Goal: Find specific page/section: Find specific page/section

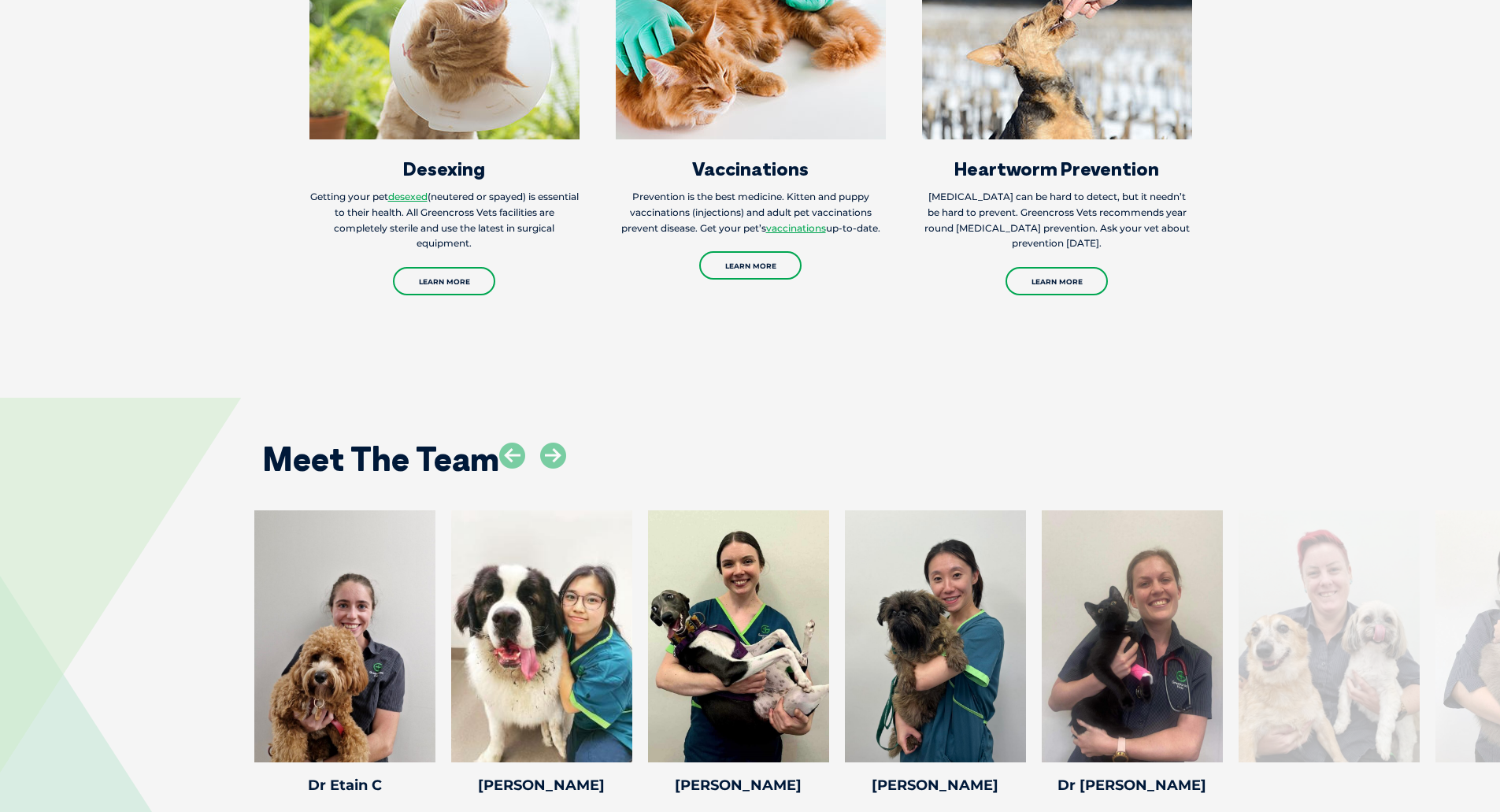
scroll to position [2678, 0]
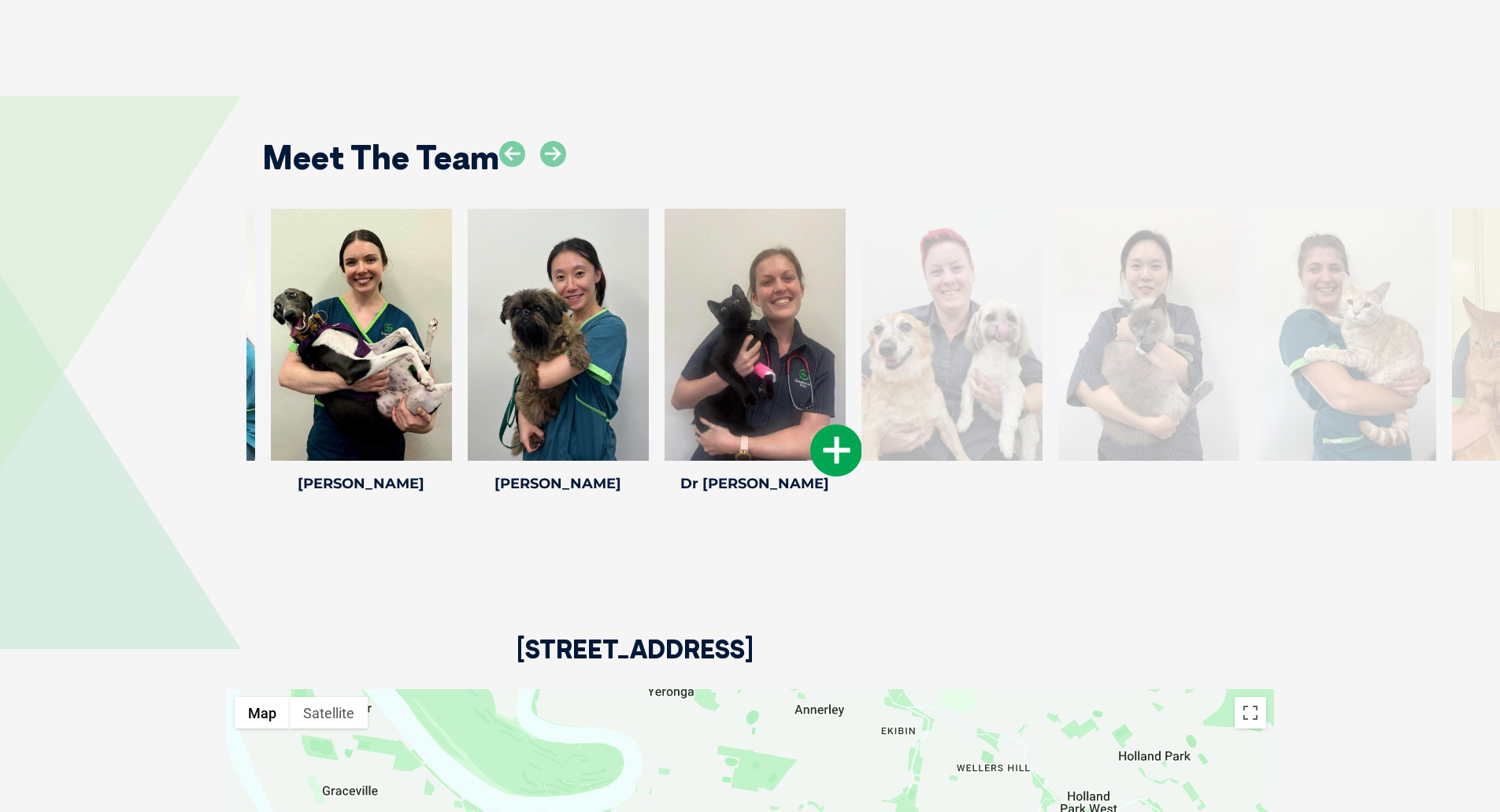
drag, startPoint x: 1108, startPoint y: 292, endPoint x: 778, endPoint y: 322, distance: 331.4
click at [778, 322] on div at bounding box center [755, 335] width 181 height 252
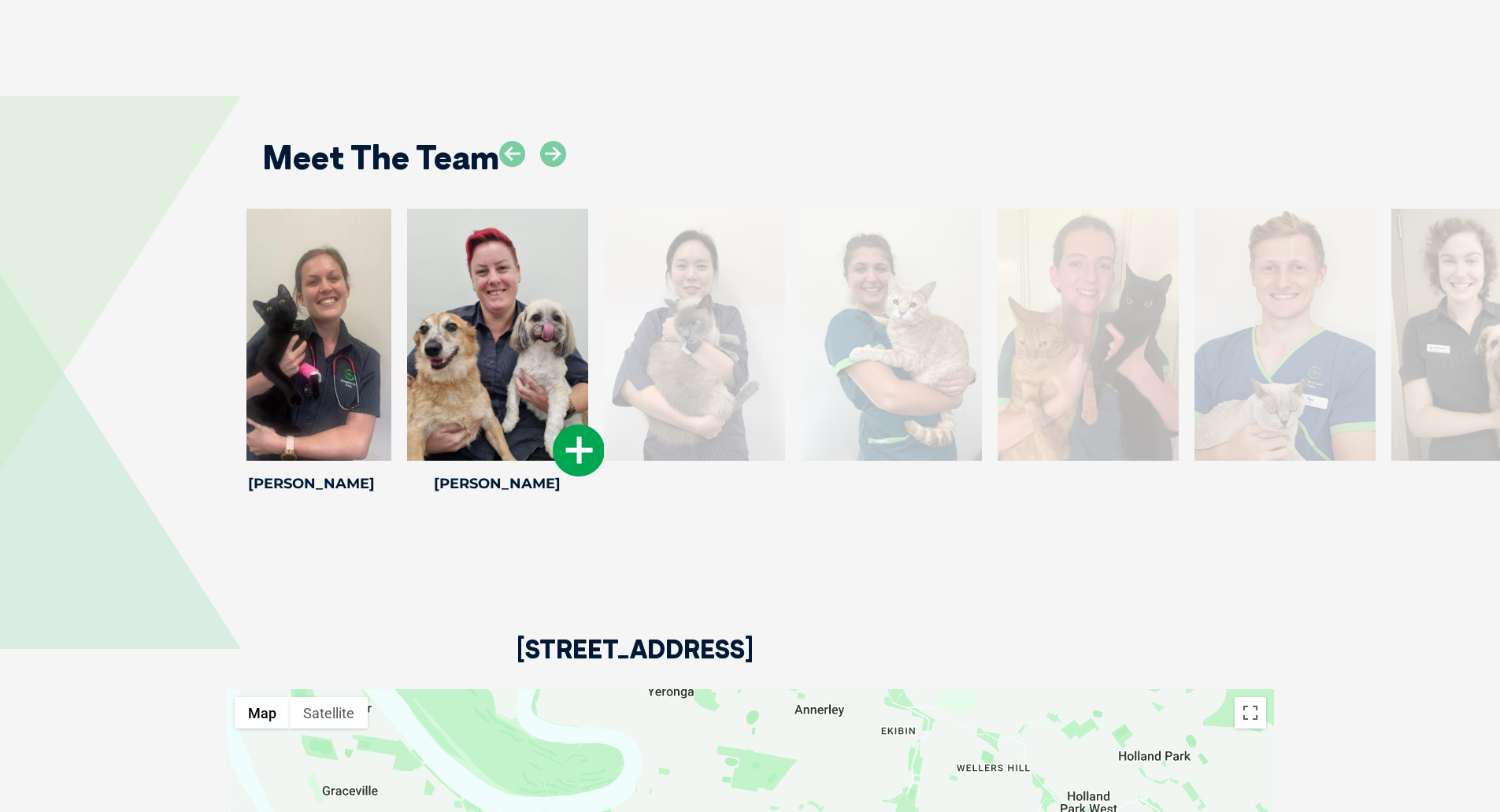
drag, startPoint x: 1130, startPoint y: 340, endPoint x: 500, endPoint y: 367, distance: 630.6
click at [500, 367] on div at bounding box center [498, 335] width 181 height 252
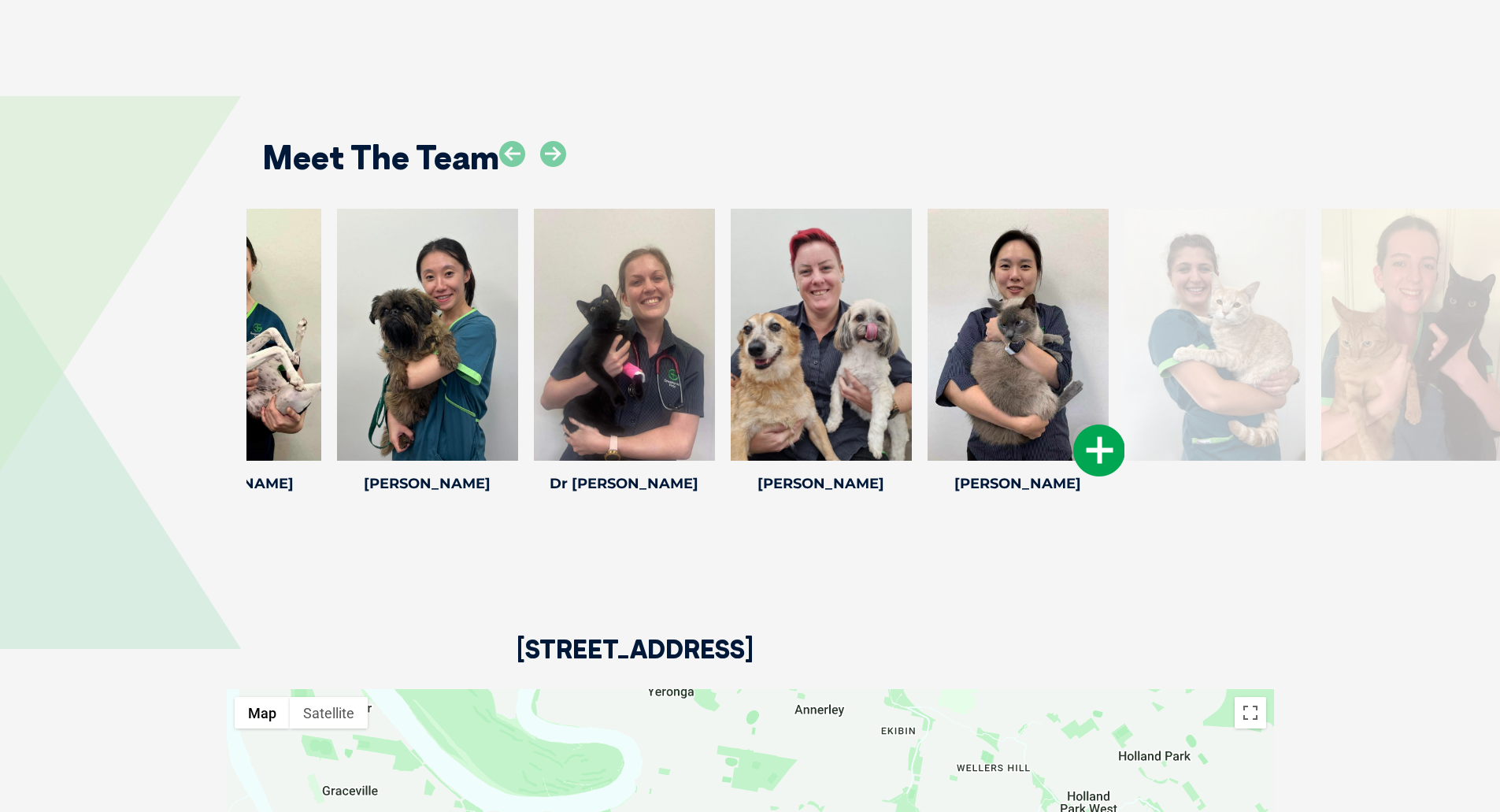
drag, startPoint x: 1067, startPoint y: 342, endPoint x: 594, endPoint y: 394, distance: 475.8
click at [928, 393] on div at bounding box center [1019, 335] width 181 height 252
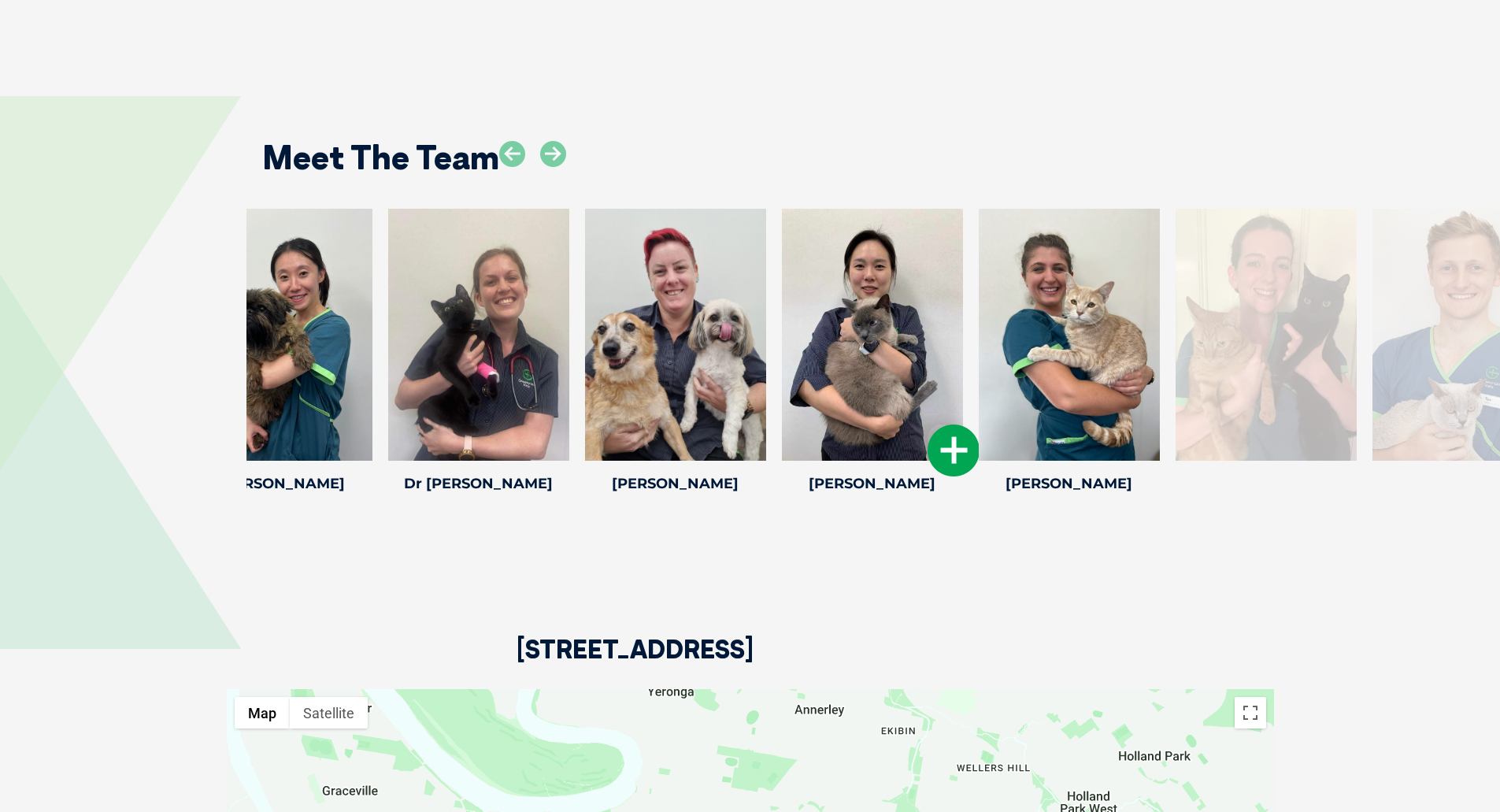
drag, startPoint x: 953, startPoint y: 338, endPoint x: 454, endPoint y: 317, distance: 499.4
click at [782, 317] on div at bounding box center [873, 335] width 181 height 252
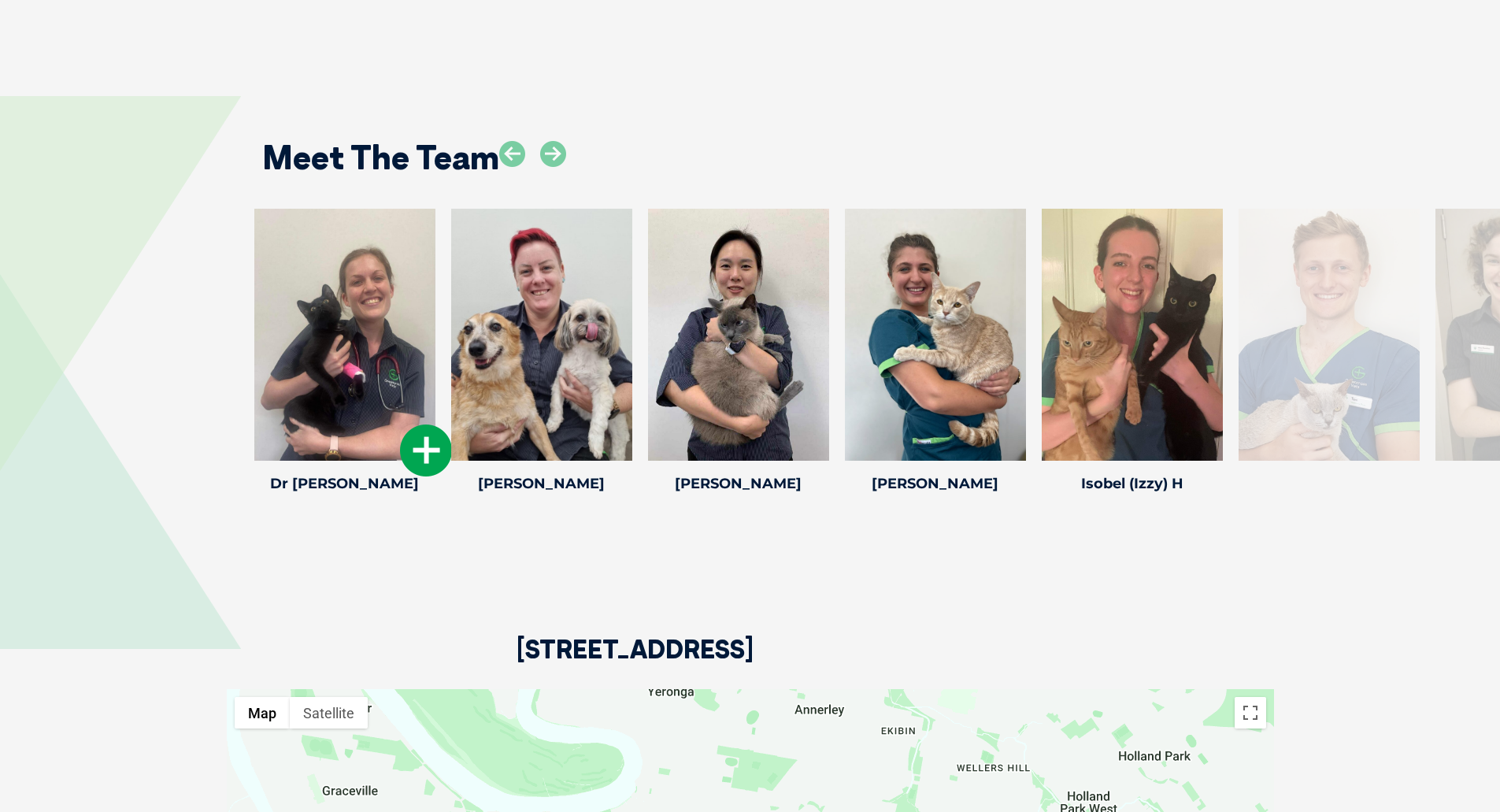
drag, startPoint x: 846, startPoint y: 330, endPoint x: 334, endPoint y: 342, distance: 512.1
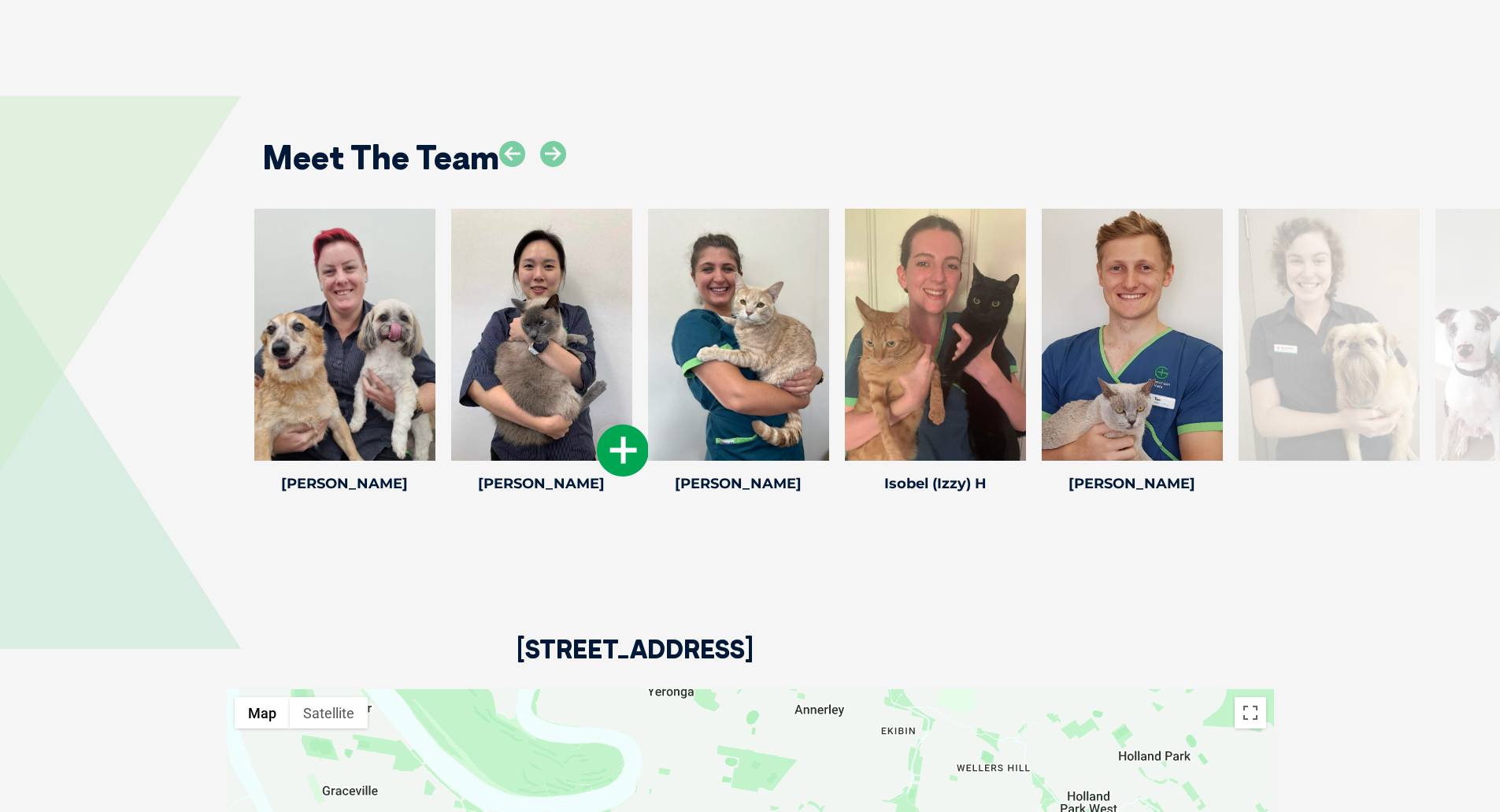
drag, startPoint x: 1163, startPoint y: 340, endPoint x: 570, endPoint y: 305, distance: 594.0
click at [122, 332] on div "[PERSON_NAME] [PERSON_NAME] Veterinary [PERSON_NAME] is one of our nurses and j…" at bounding box center [750, 353] width 1500 height 289
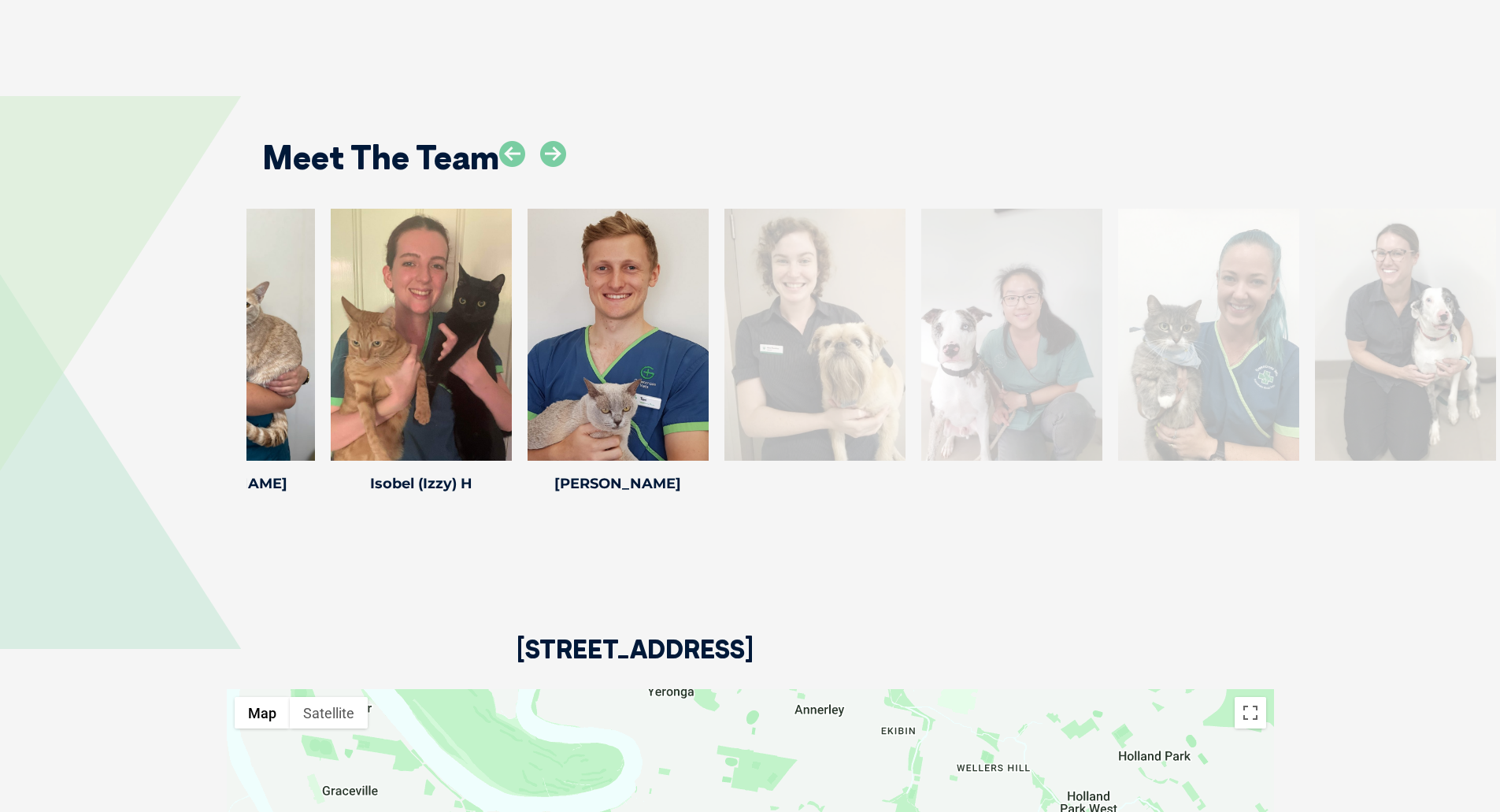
drag, startPoint x: 483, startPoint y: 331, endPoint x: 170, endPoint y: 338, distance: 313.1
click at [170, 338] on div "[PERSON_NAME] [PERSON_NAME] Veterinary [PERSON_NAME] is one of our nurses and j…" at bounding box center [750, 353] width 1500 height 289
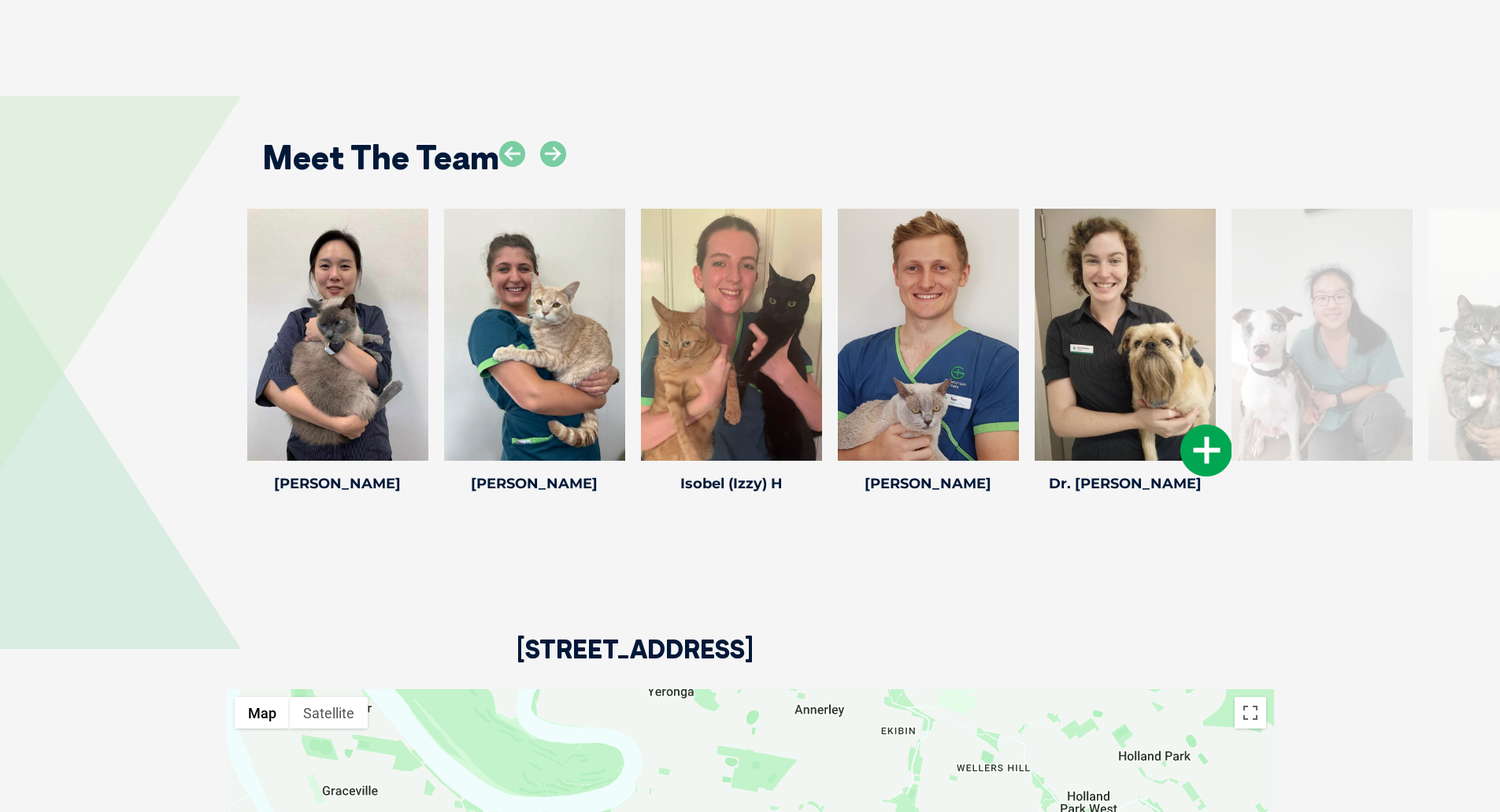
drag, startPoint x: 1037, startPoint y: 367, endPoint x: 695, endPoint y: 351, distance: 342.4
click at [1035, 359] on div at bounding box center [1126, 335] width 181 height 252
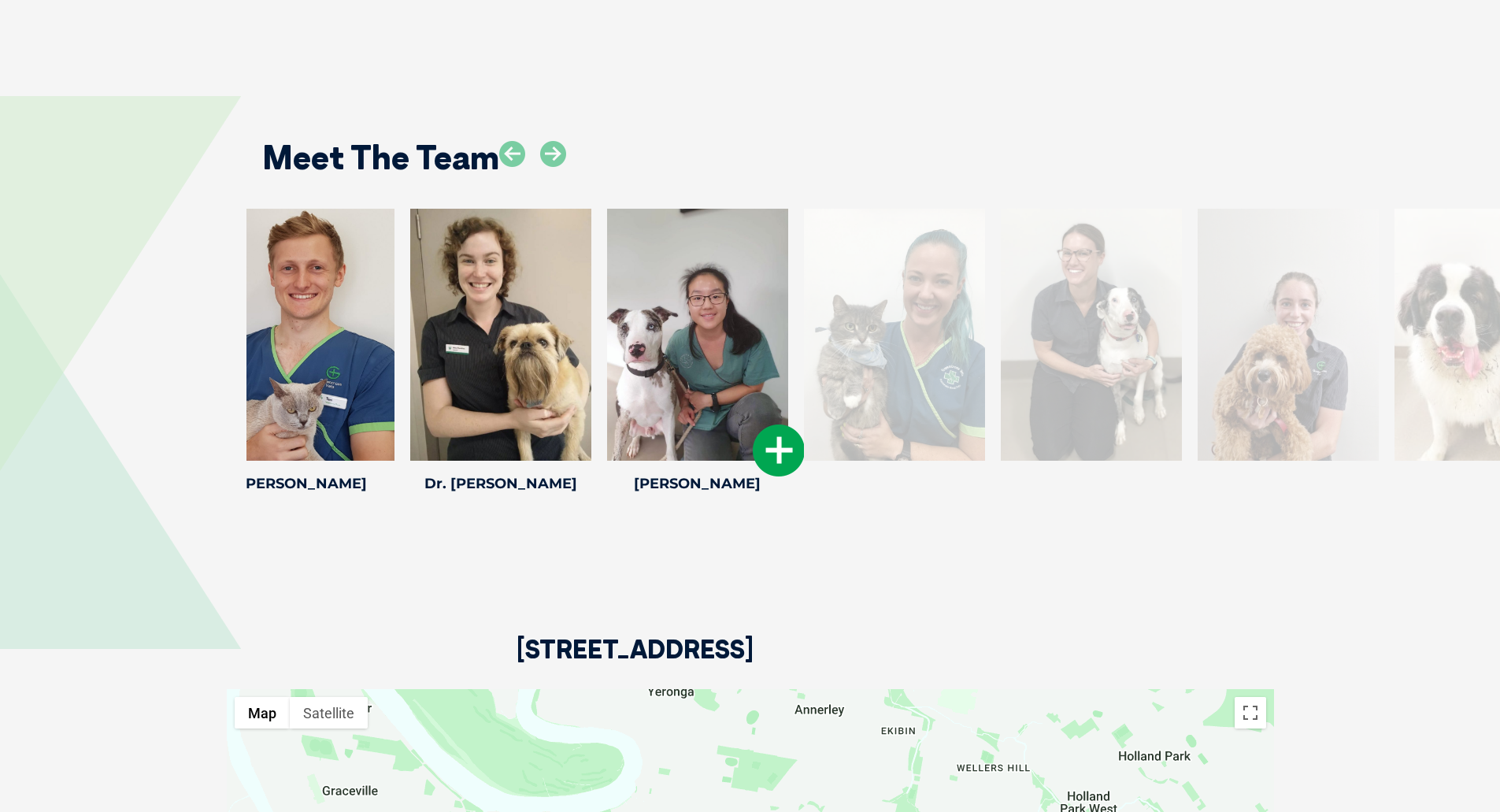
drag, startPoint x: 1108, startPoint y: 366, endPoint x: 609, endPoint y: 297, distance: 503.7
click at [628, 321] on div at bounding box center [698, 335] width 181 height 252
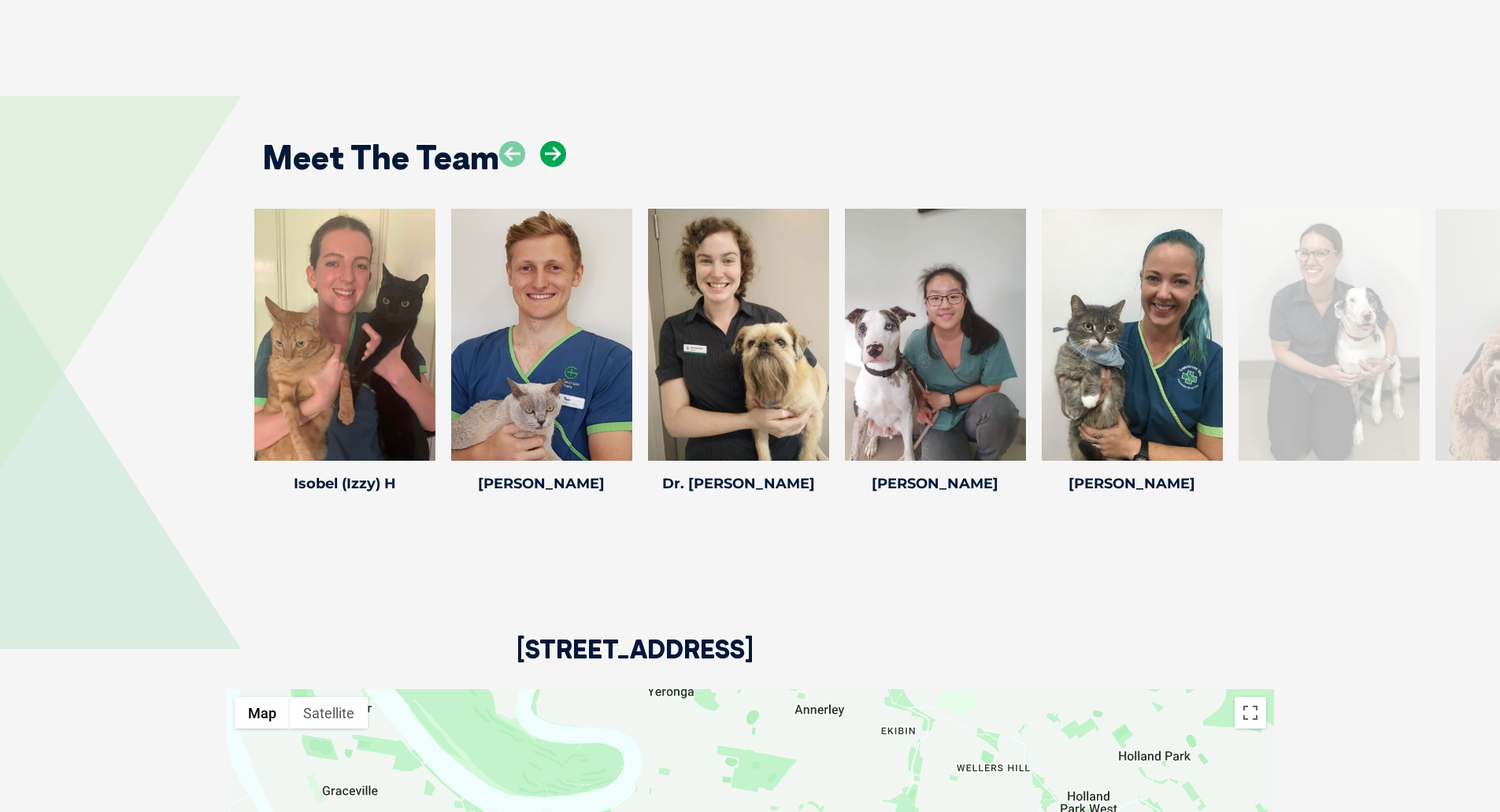
click at [556, 141] on icon at bounding box center [553, 154] width 26 height 26
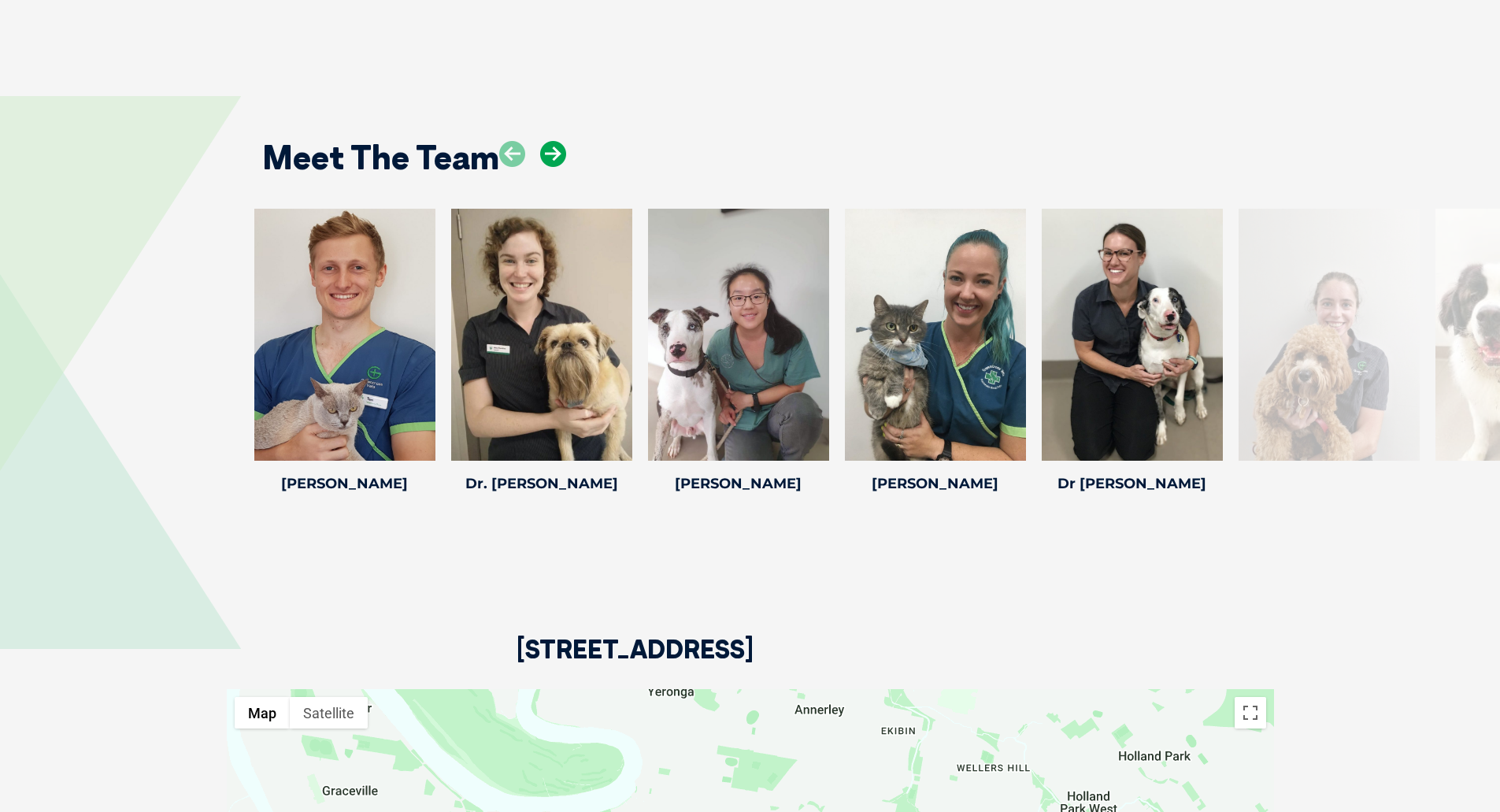
click at [556, 141] on icon at bounding box center [553, 154] width 26 height 26
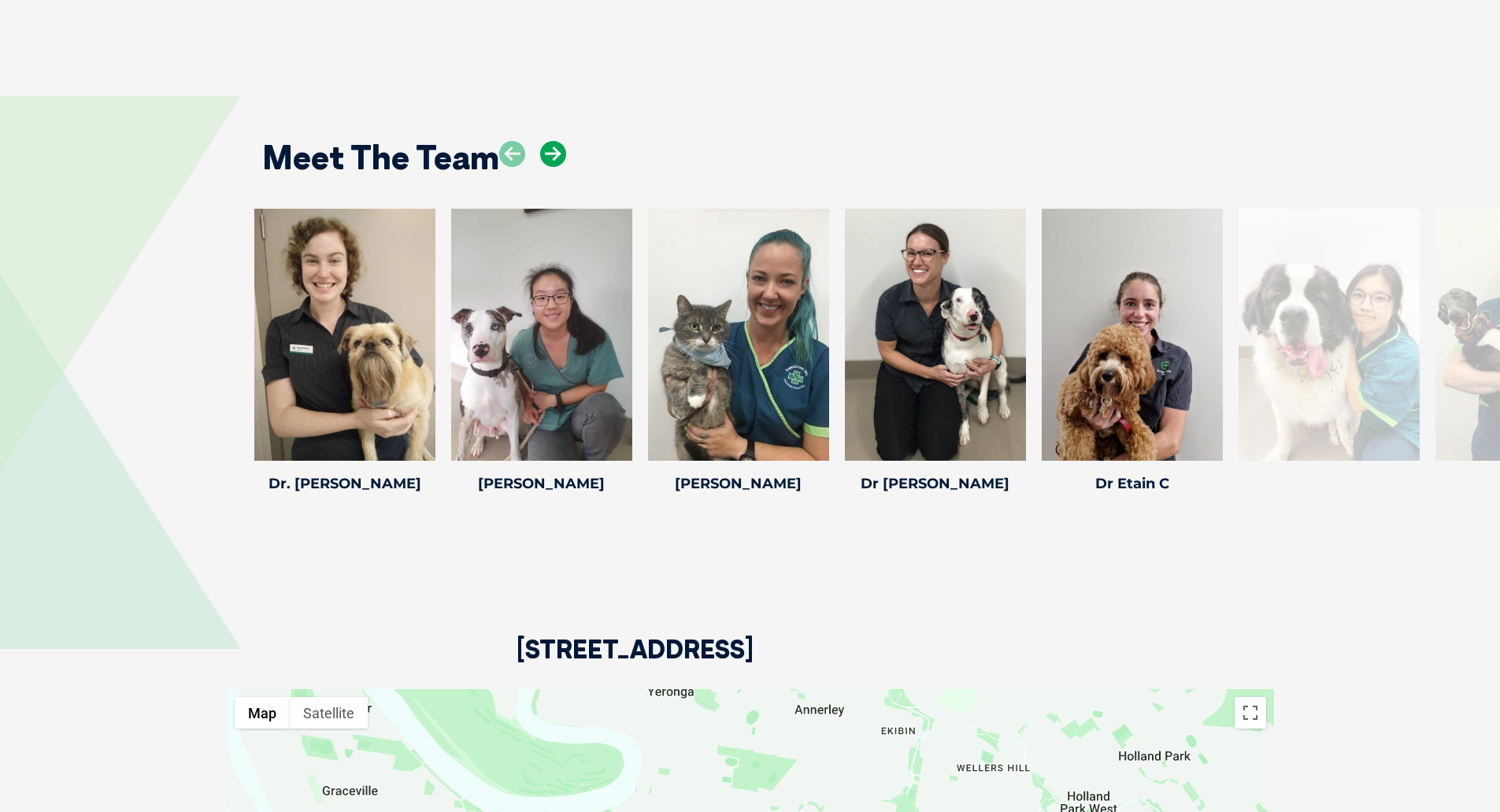
click at [556, 141] on icon at bounding box center [553, 154] width 26 height 26
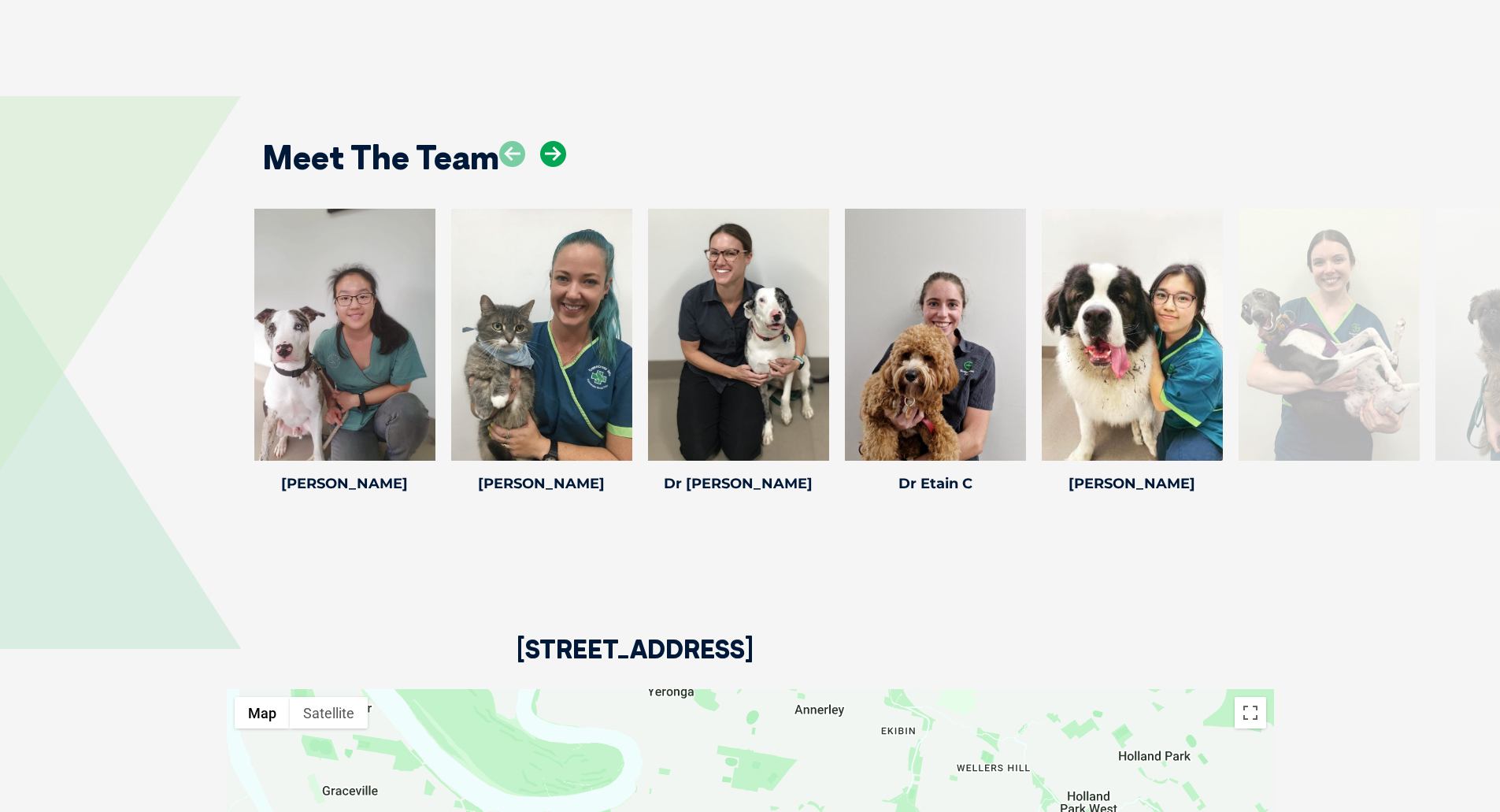
click at [556, 141] on icon at bounding box center [553, 154] width 26 height 26
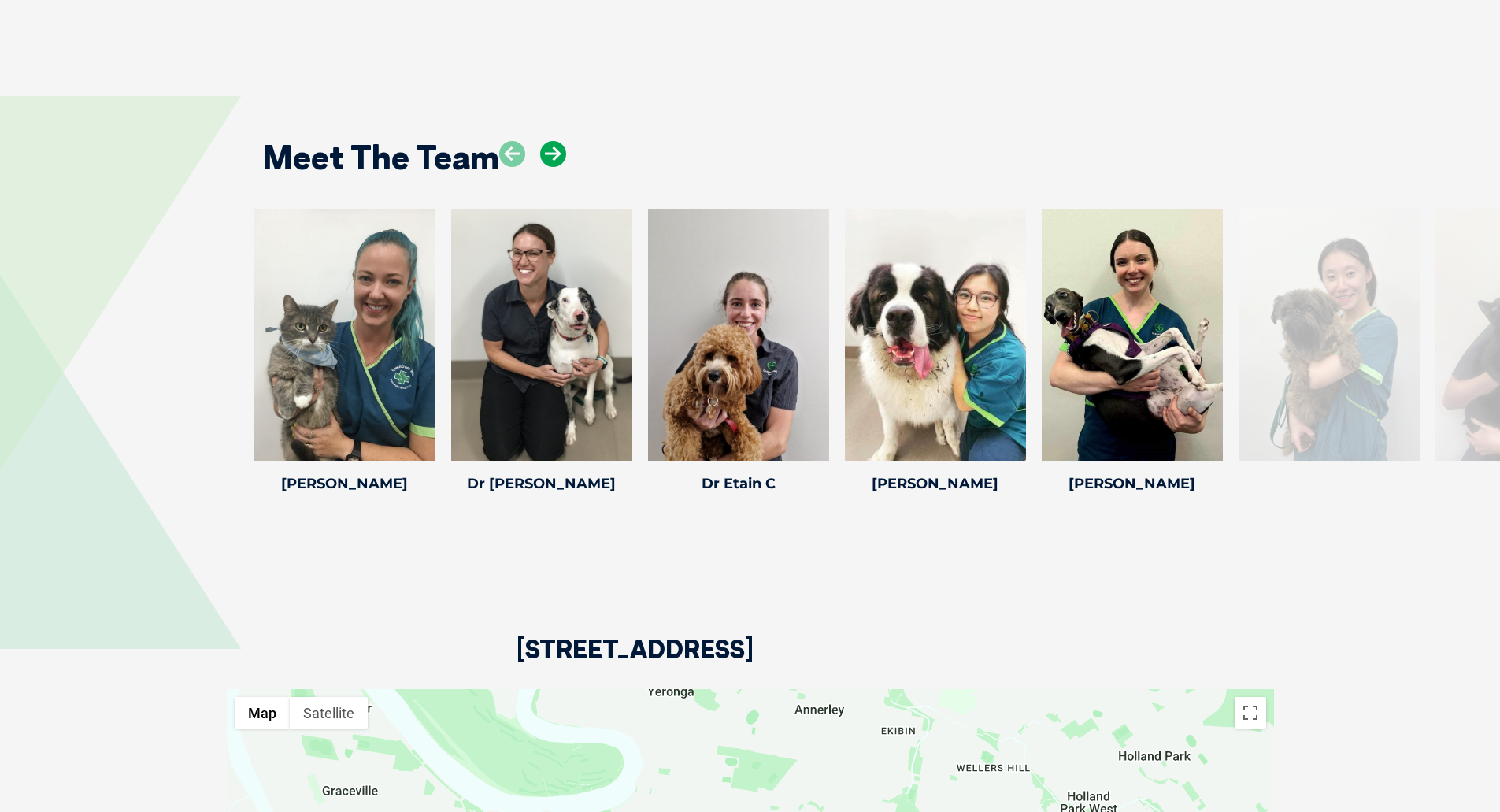
click at [556, 141] on icon at bounding box center [553, 154] width 26 height 26
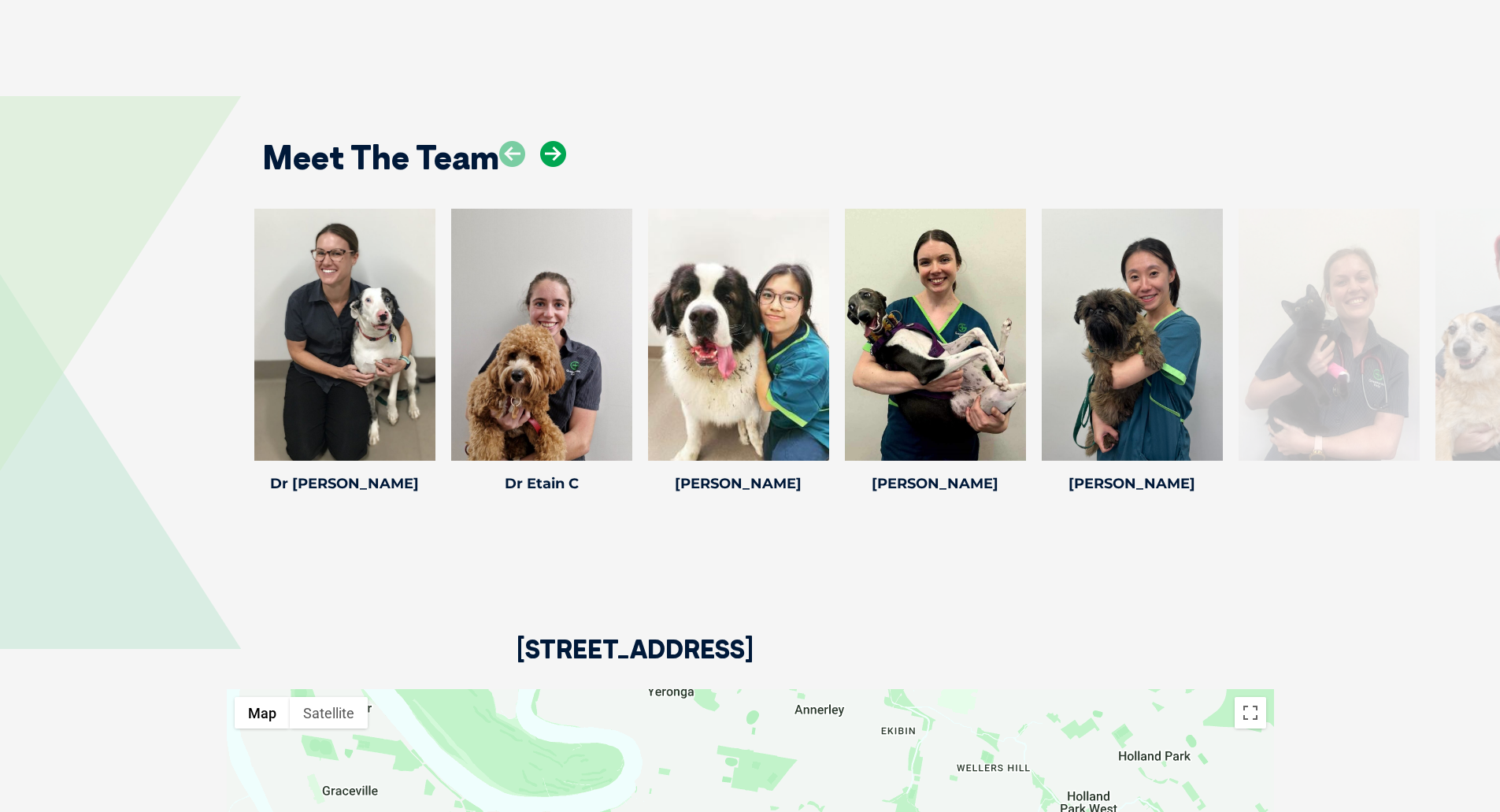
click at [556, 141] on icon at bounding box center [553, 154] width 26 height 26
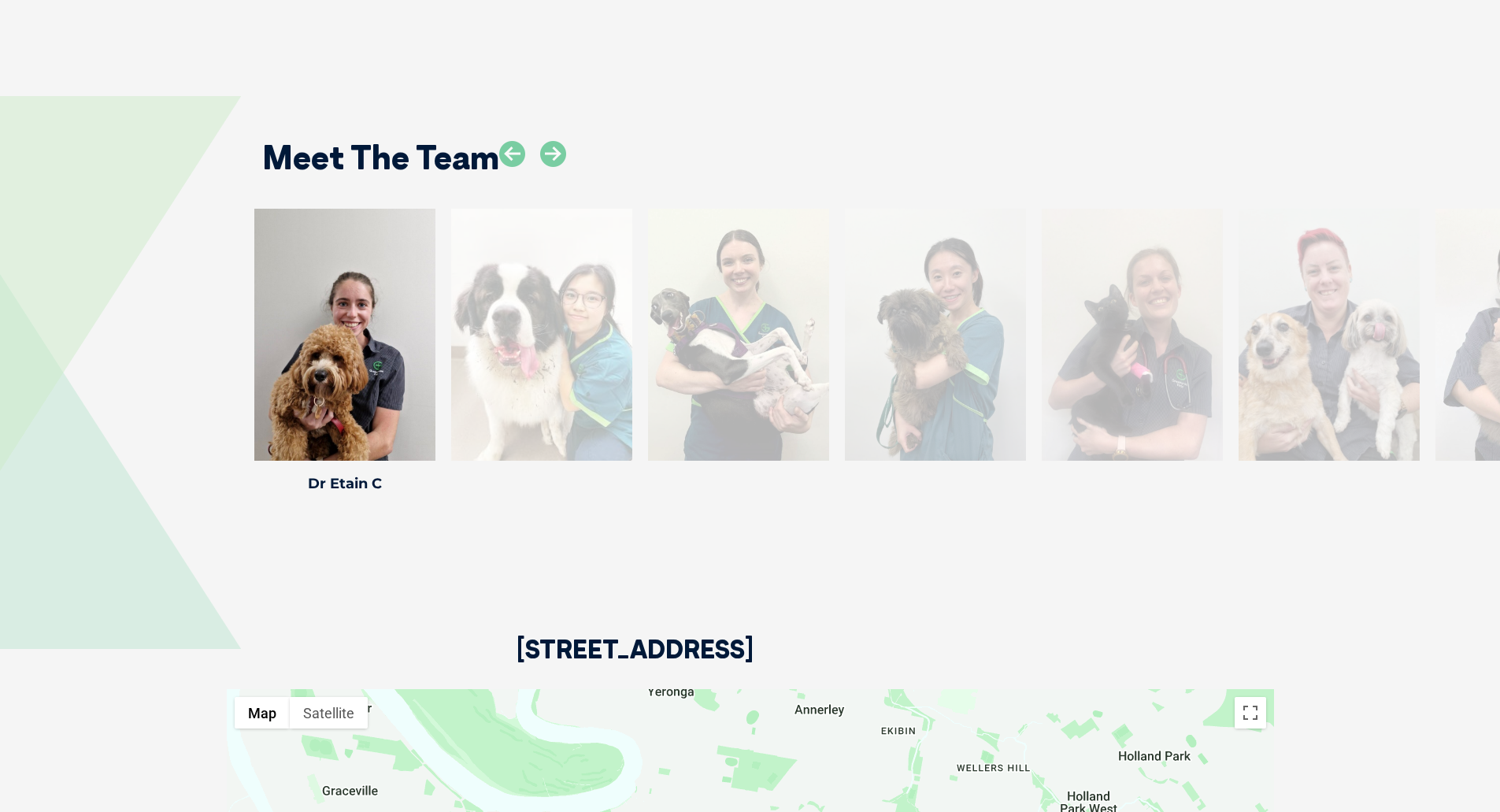
click at [994, 376] on div at bounding box center [936, 335] width 181 height 252
click at [558, 141] on icon at bounding box center [553, 154] width 26 height 26
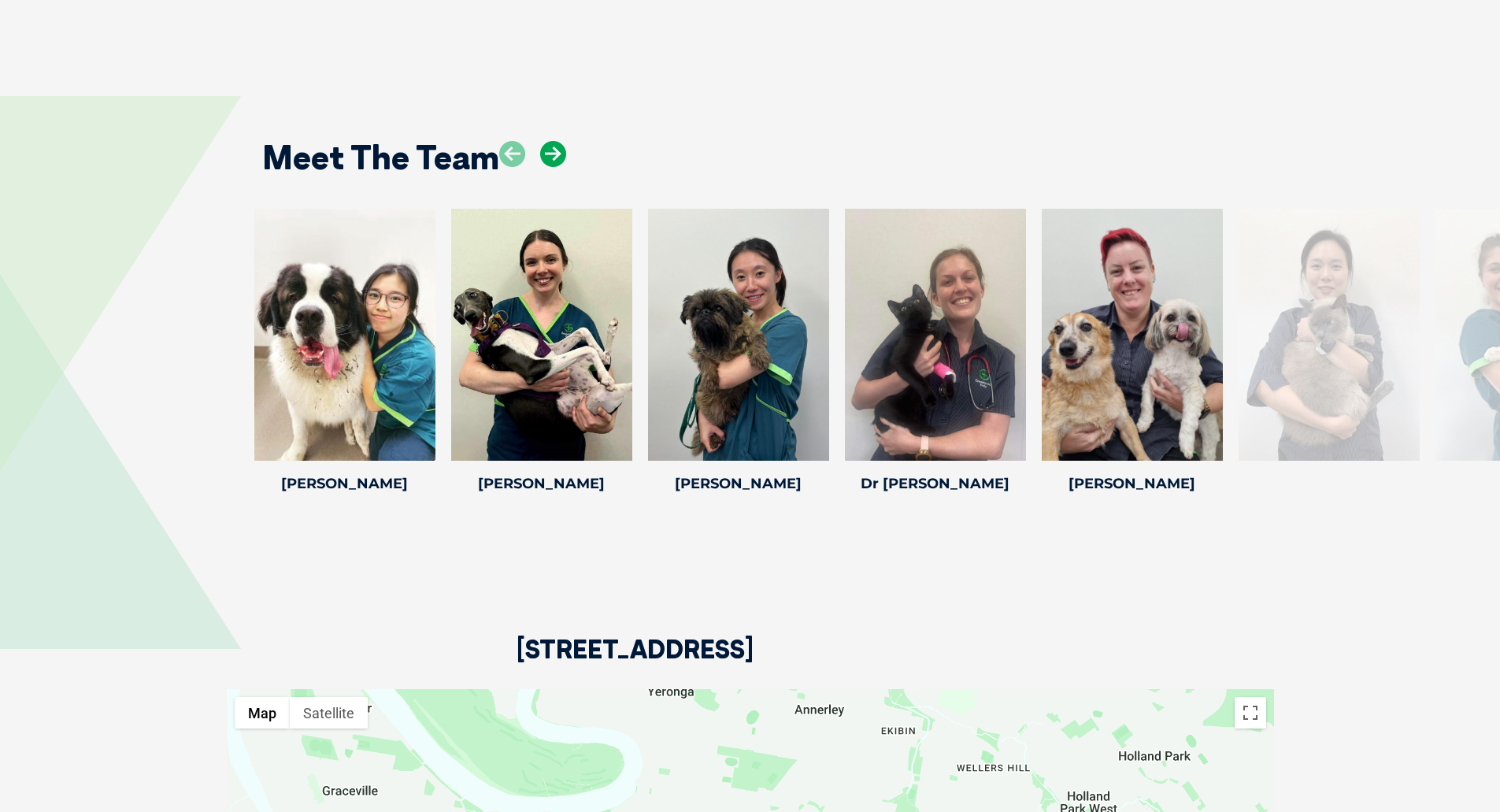
click at [558, 141] on icon at bounding box center [553, 154] width 26 height 26
click at [628, 312] on div at bounding box center [542, 335] width 181 height 252
click at [685, 305] on div at bounding box center [739, 335] width 181 height 252
click at [820, 435] on icon at bounding box center [820, 450] width 52 height 52
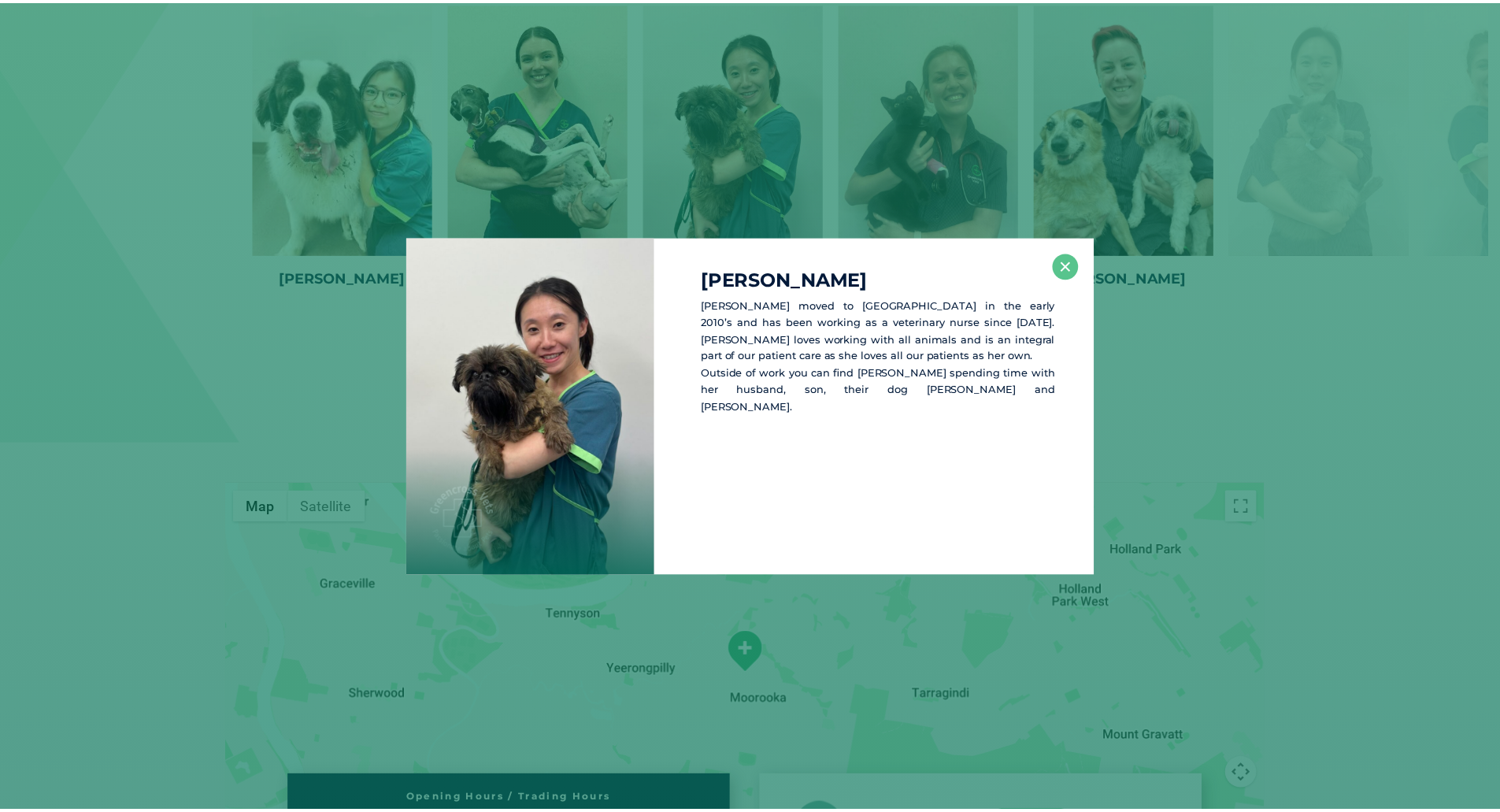
scroll to position [2886, 0]
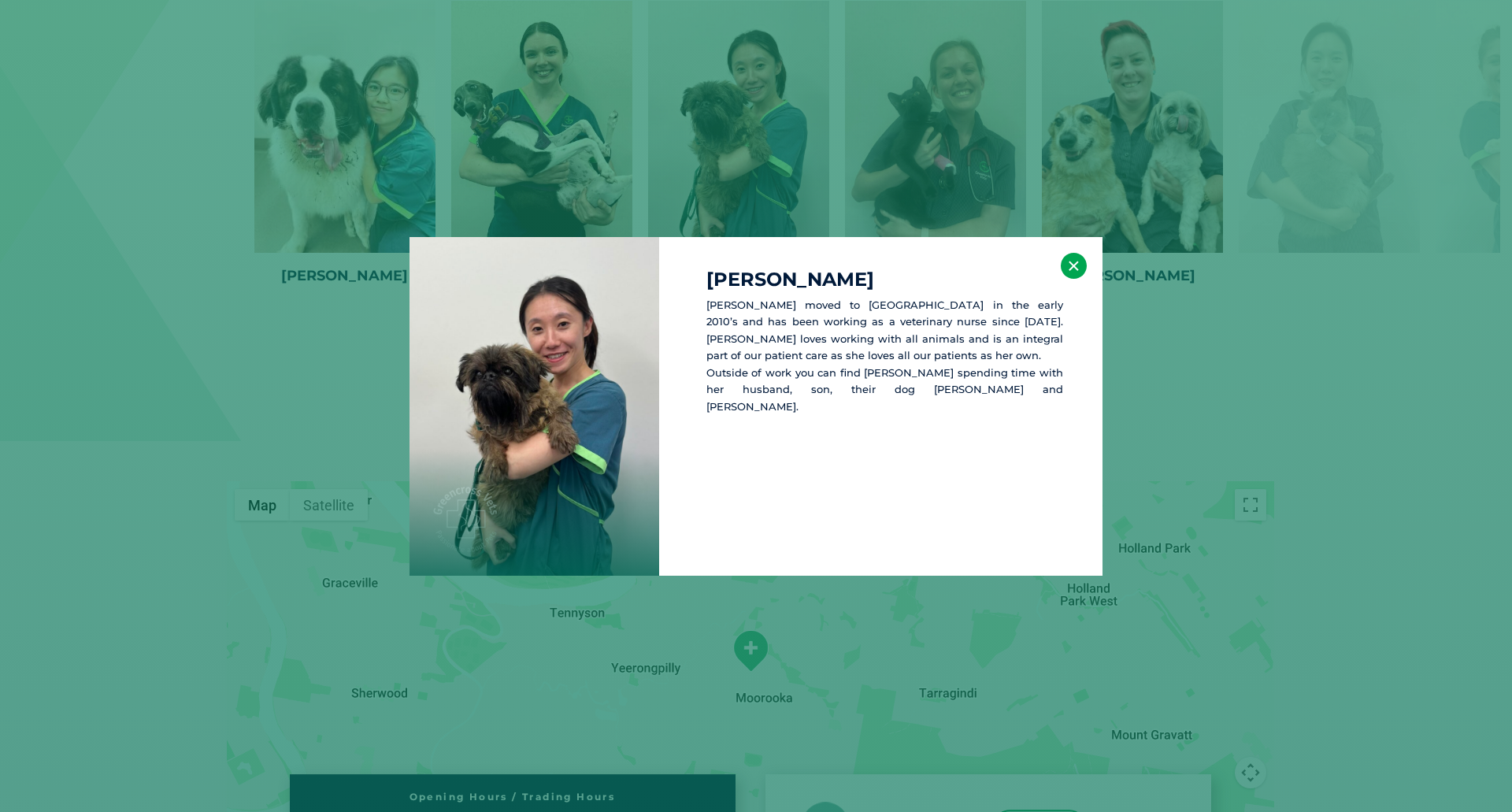
drag, startPoint x: 1073, startPoint y: 269, endPoint x: 984, endPoint y: 244, distance: 92.4
click at [1071, 269] on button "×" at bounding box center [1074, 266] width 26 height 26
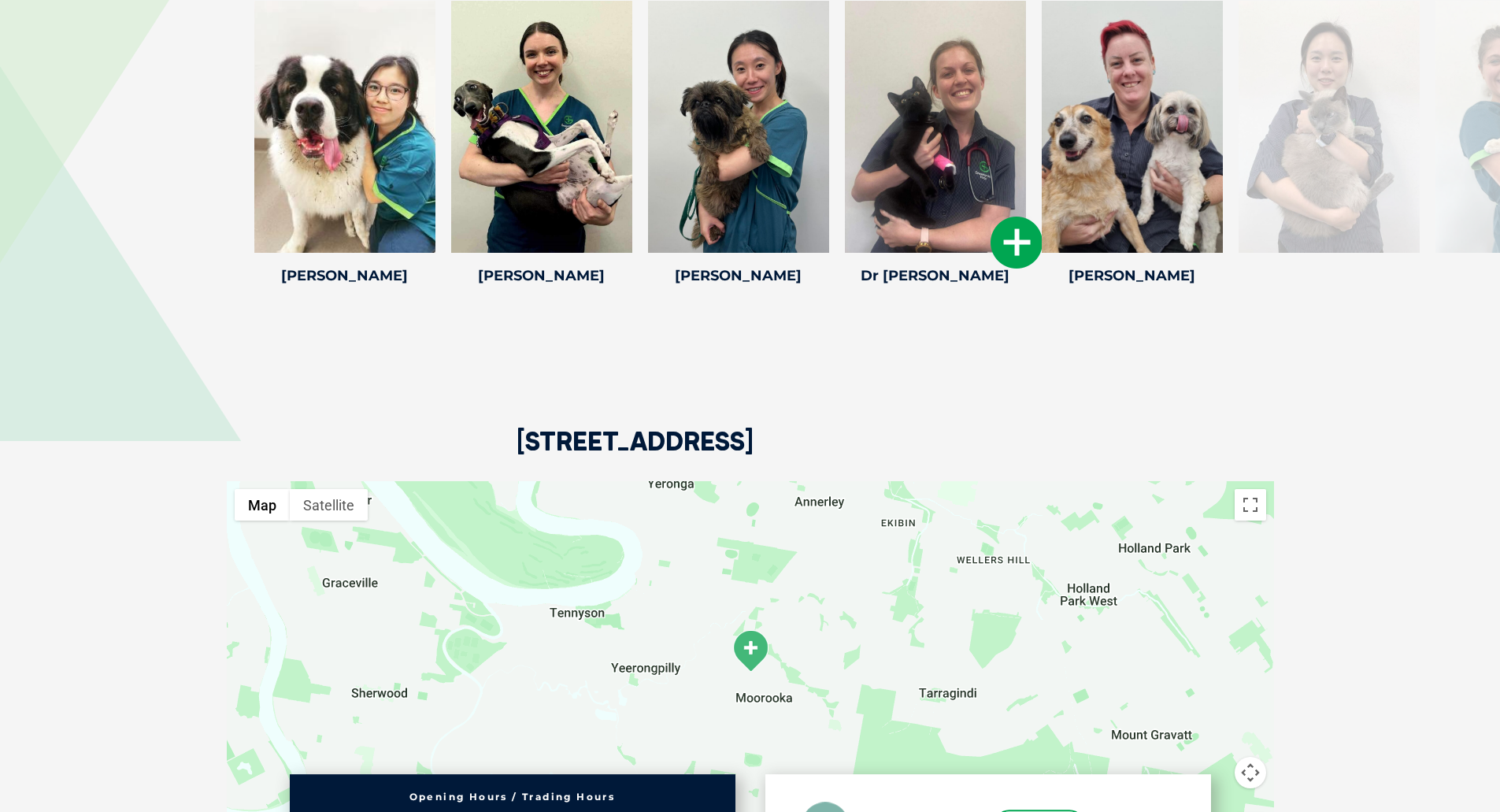
click at [1014, 218] on icon at bounding box center [1017, 242] width 52 height 52
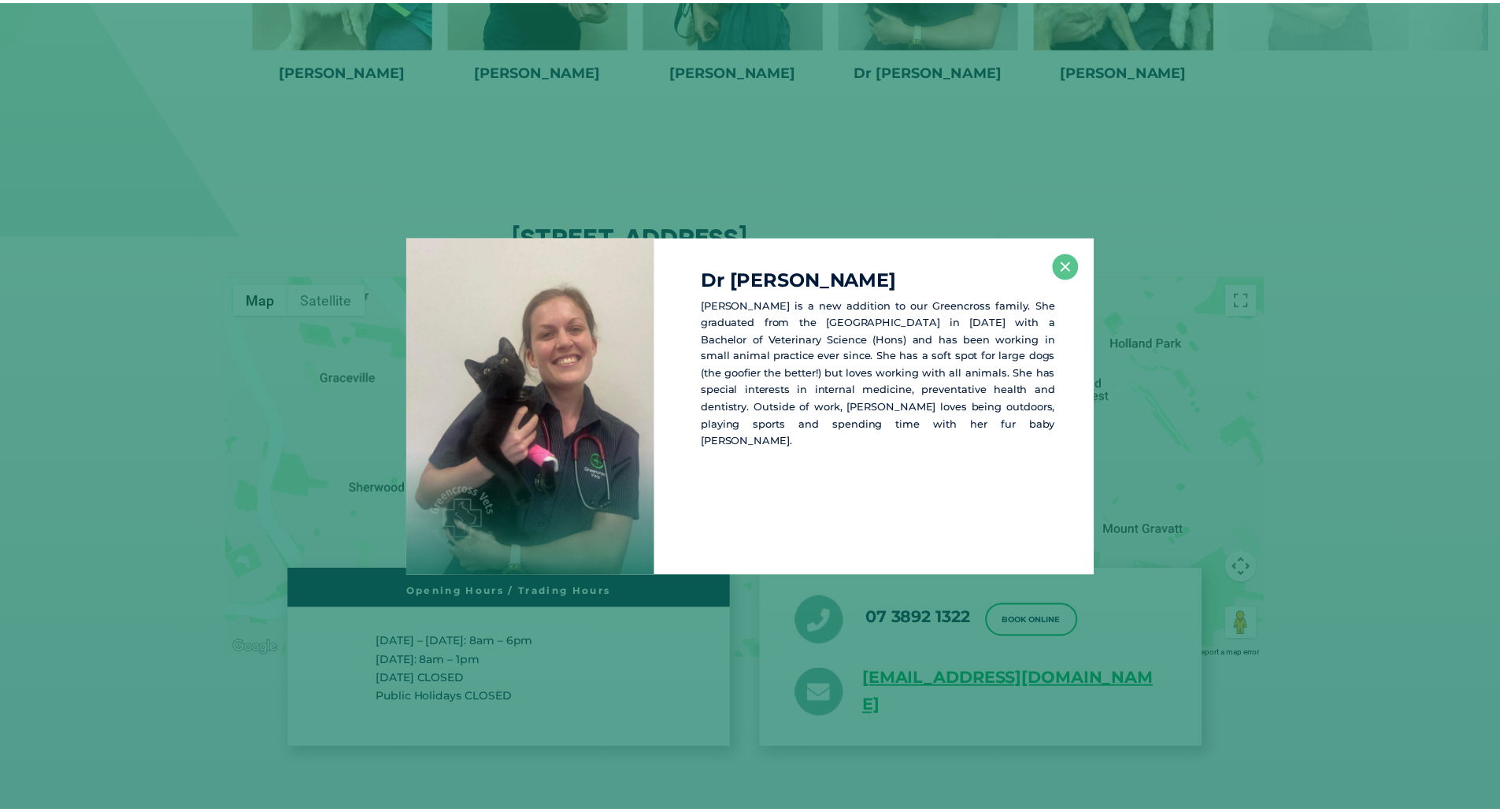
scroll to position [3093, 0]
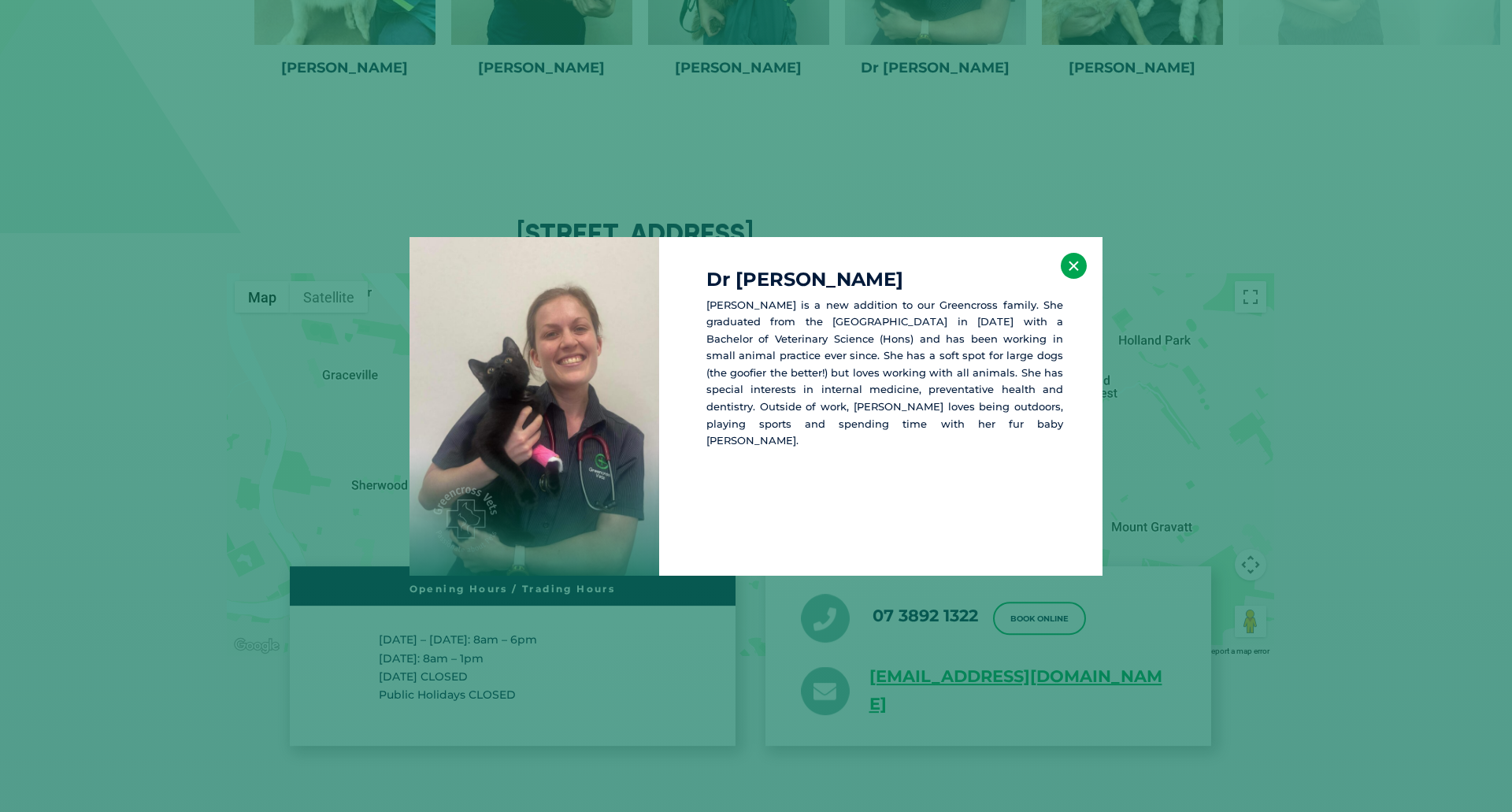
click at [1075, 268] on button "×" at bounding box center [1074, 266] width 26 height 26
